Goal: Information Seeking & Learning: Stay updated

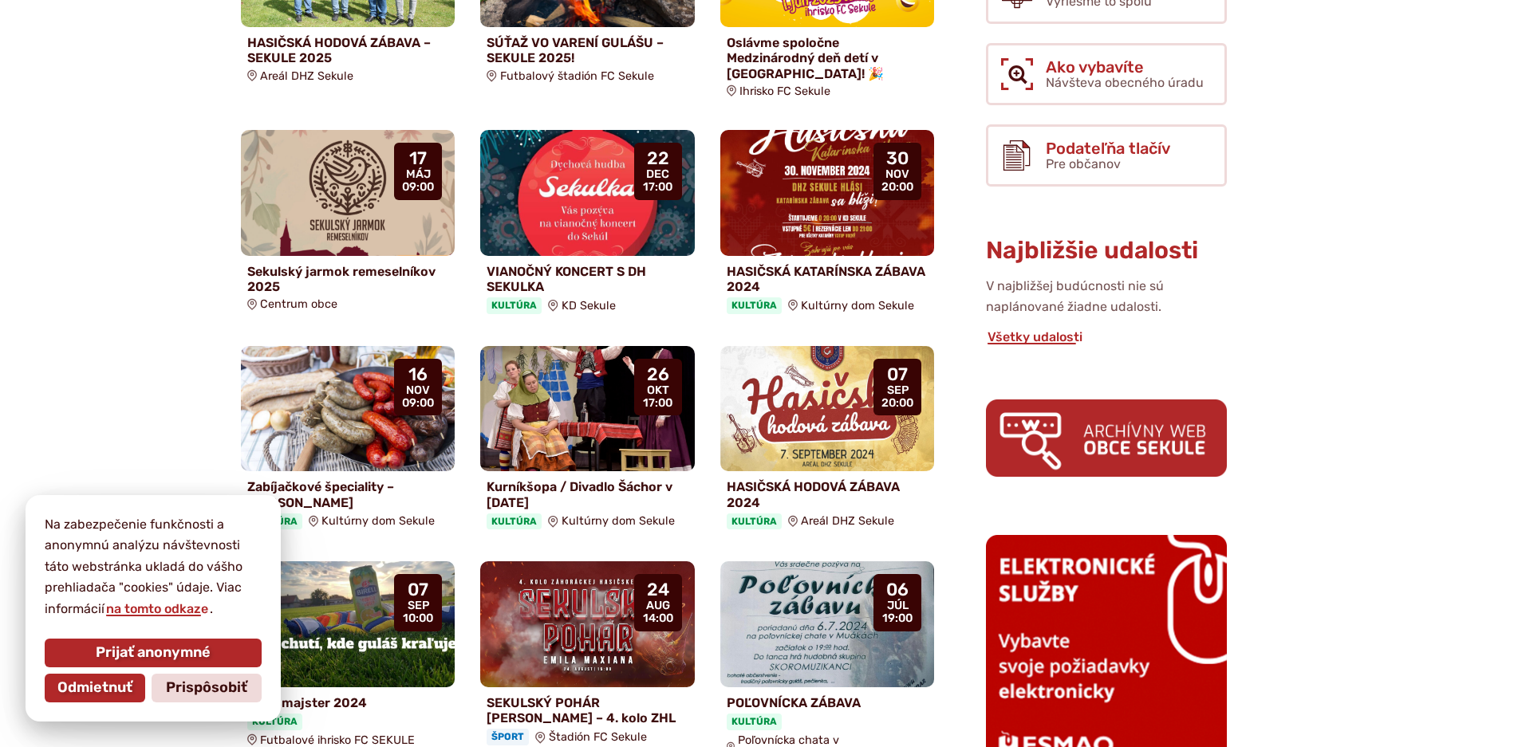
scroll to position [558, 0]
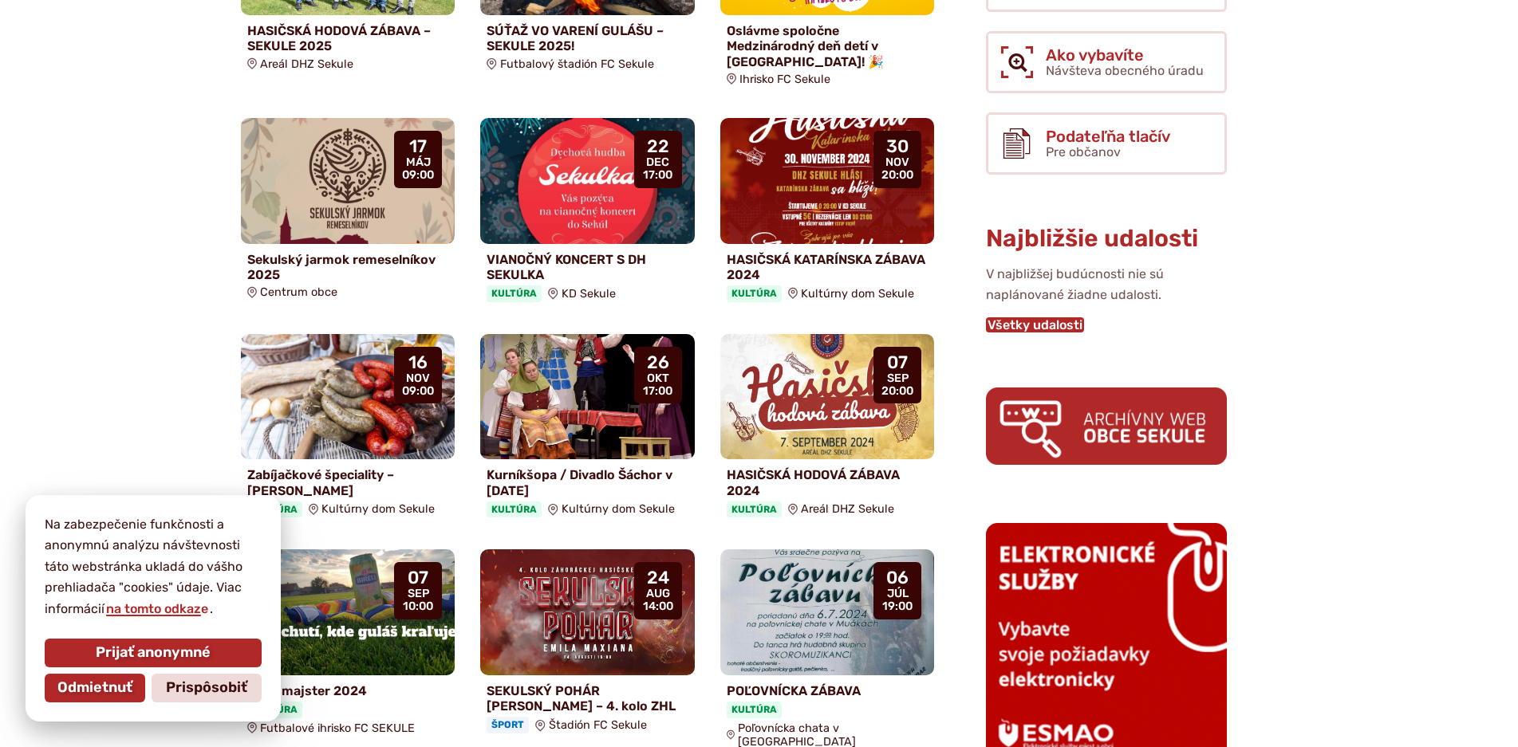
click at [1053, 317] on link "Všetky udalosti" at bounding box center [1035, 324] width 98 height 15
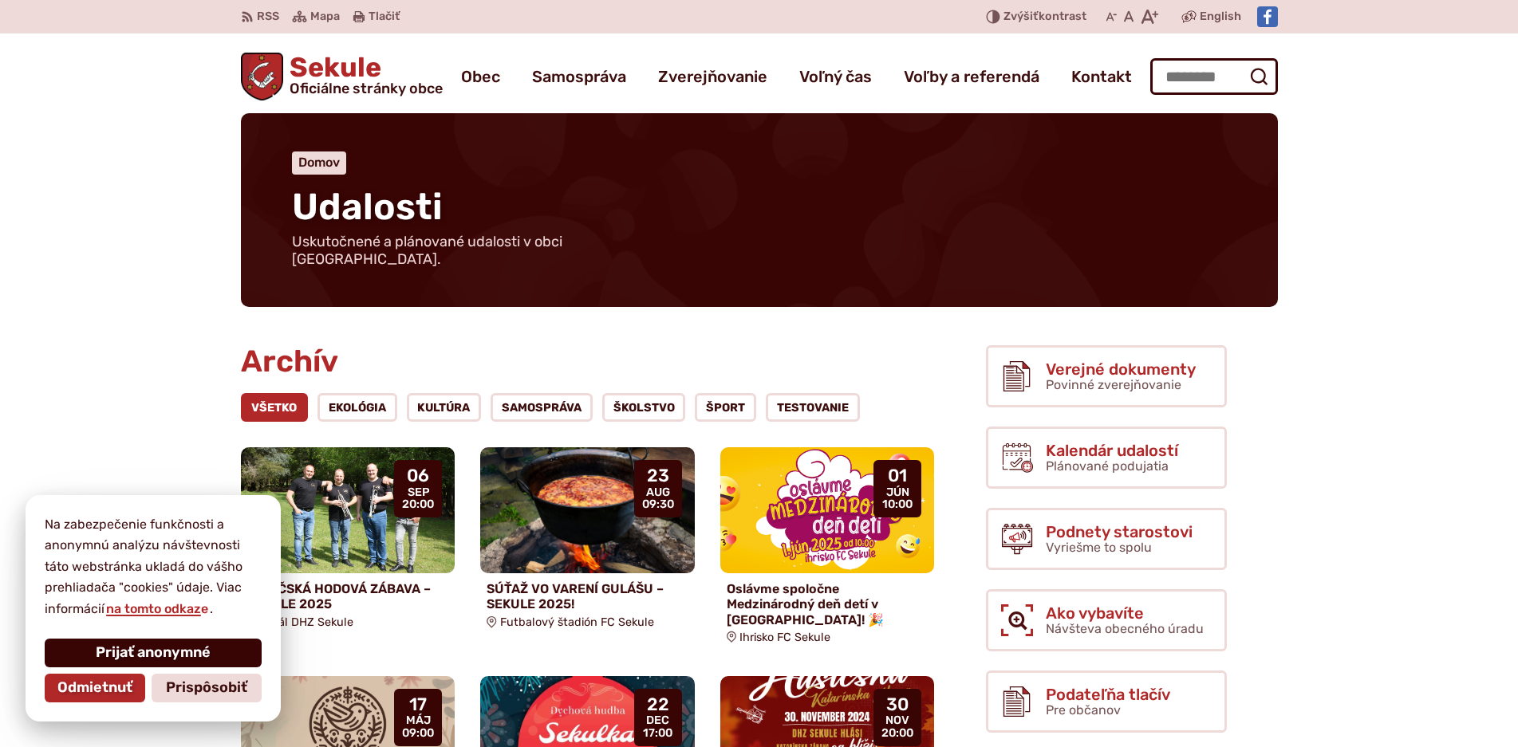
click at [168, 659] on span "Prijať anonymné" at bounding box center [153, 654] width 115 height 18
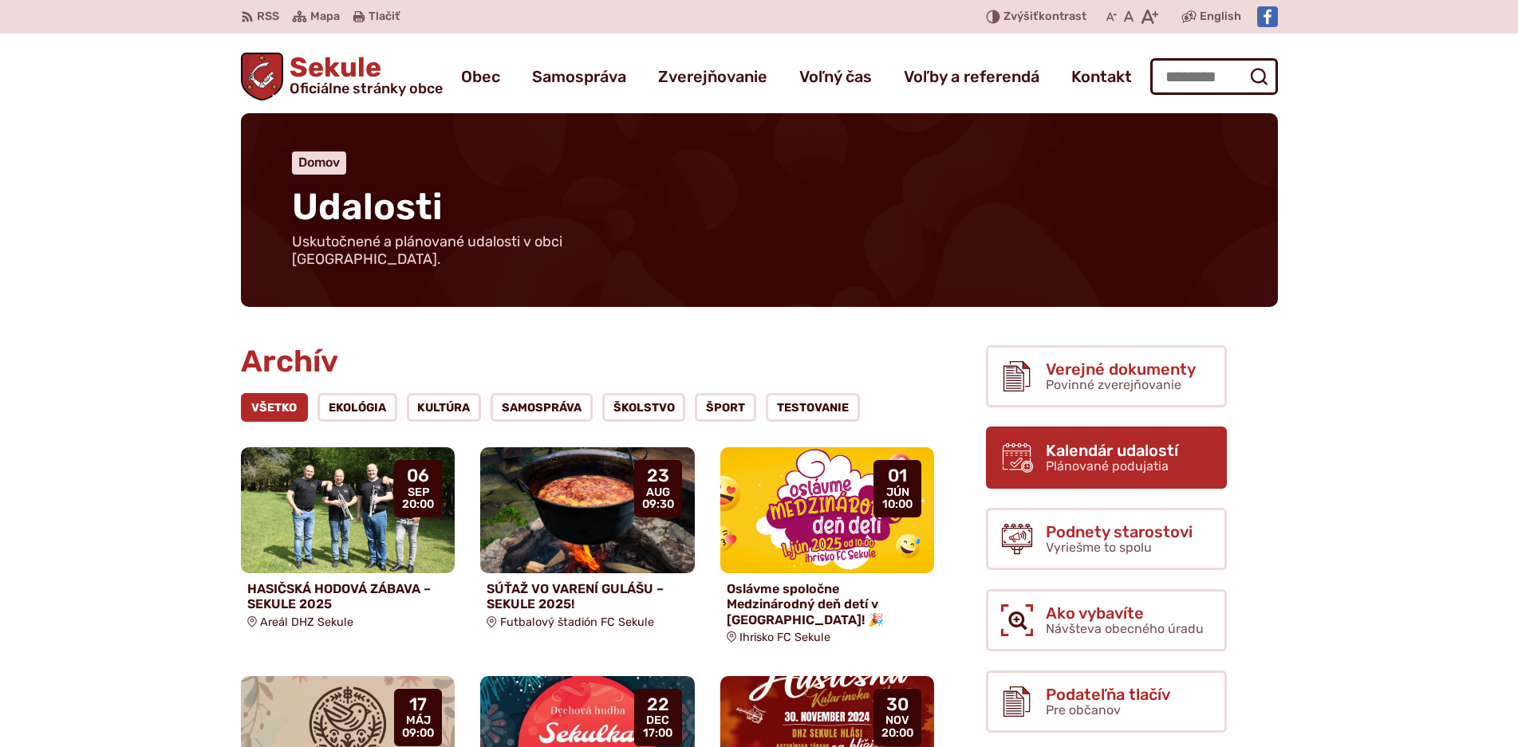
click at [1087, 459] on span "Plánované podujatia" at bounding box center [1107, 466] width 123 height 15
